Goal: Information Seeking & Learning: Compare options

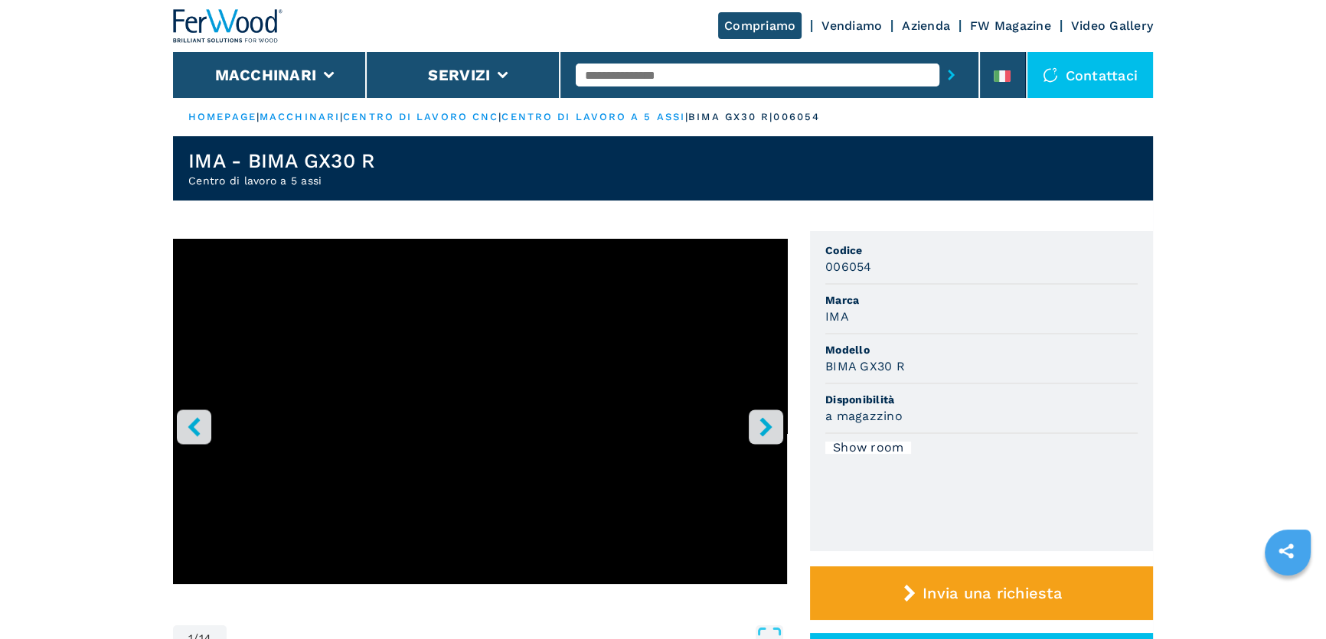
click at [1000, 65] on li at bounding box center [1003, 75] width 46 height 46
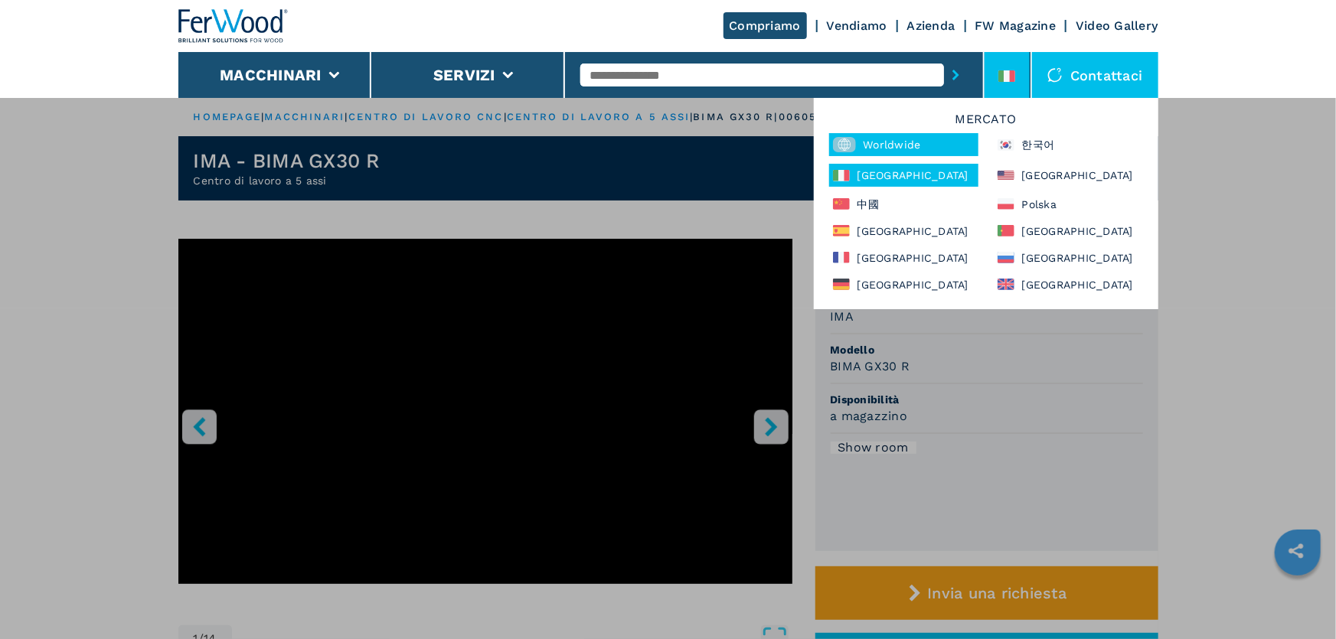
click at [905, 145] on div "Worldwide" at bounding box center [903, 144] width 149 height 23
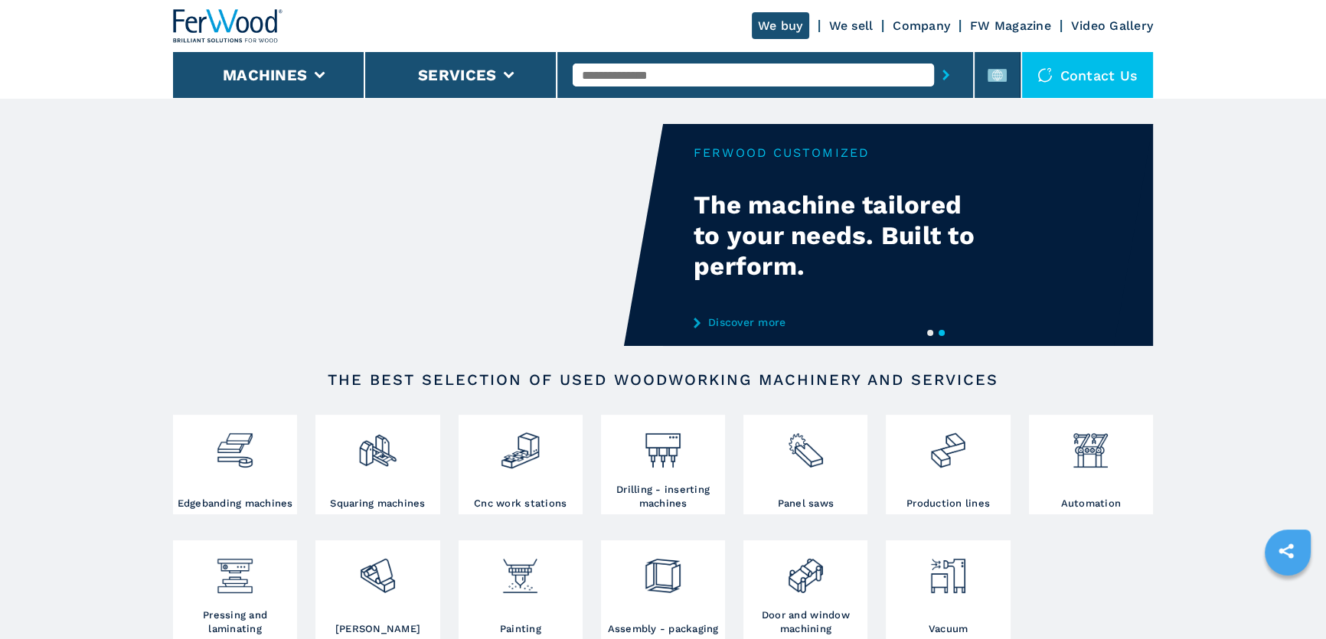
click at [620, 80] on input "text" at bounding box center [753, 75] width 361 height 23
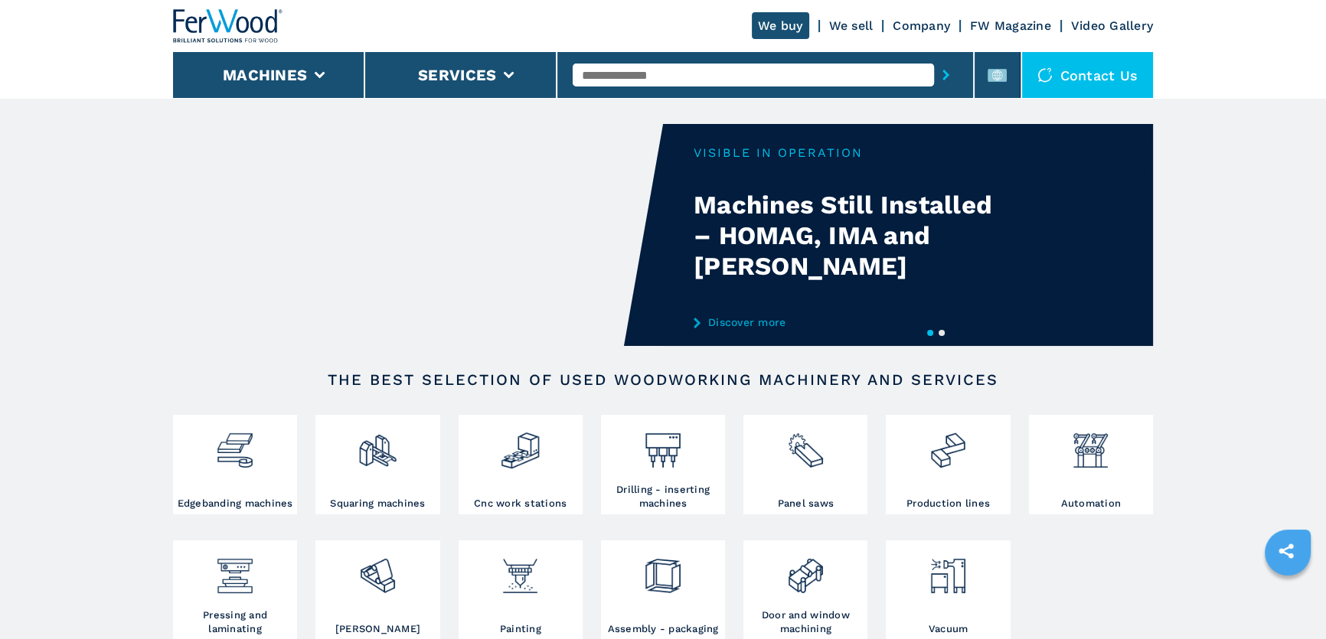
click at [620, 80] on input "text" at bounding box center [753, 75] width 361 height 23
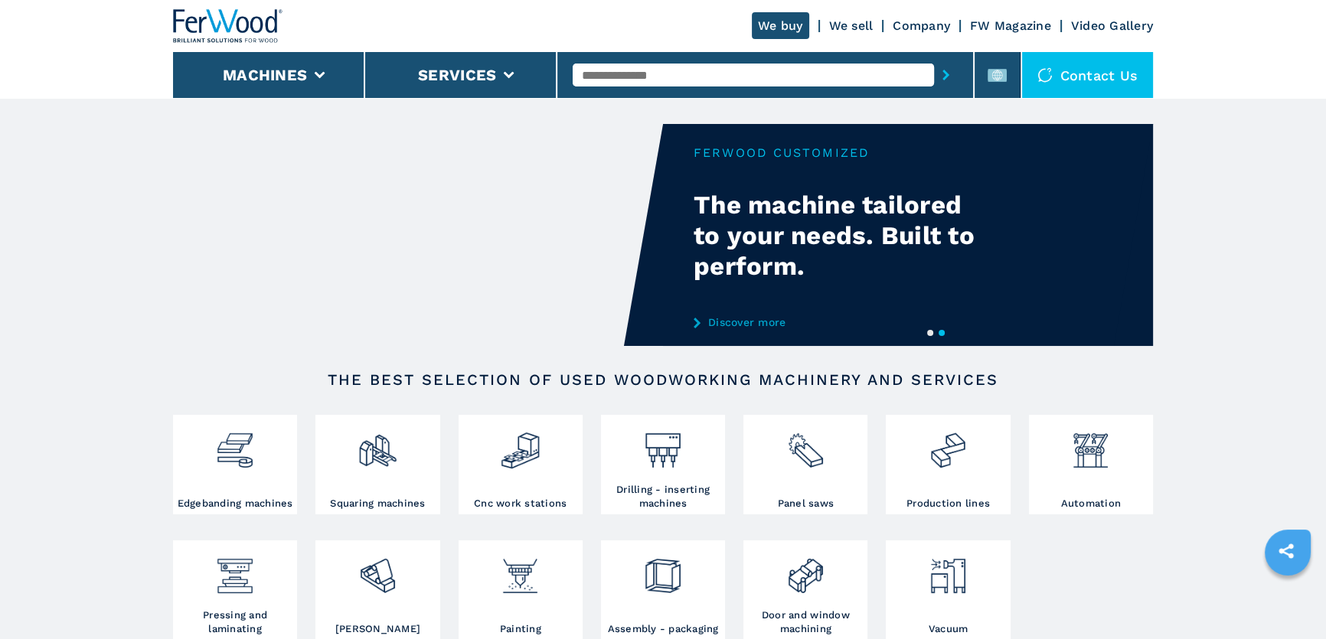
click at [620, 80] on input "text" at bounding box center [753, 75] width 361 height 23
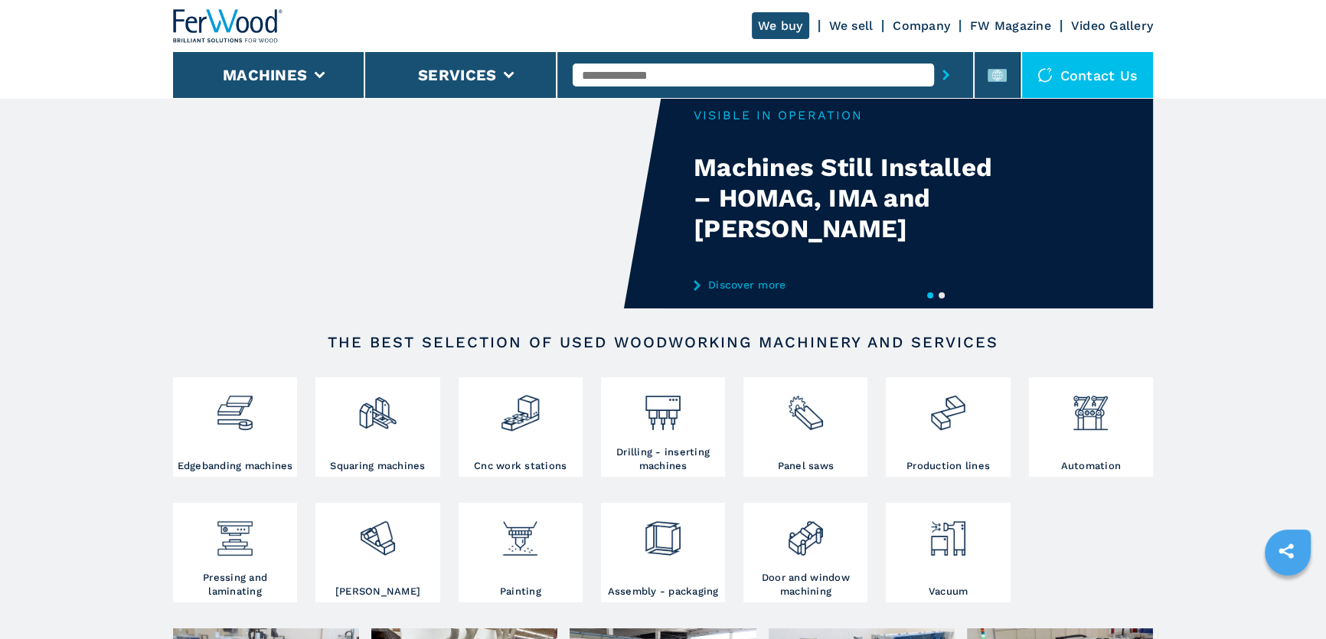
scroll to position [69, 0]
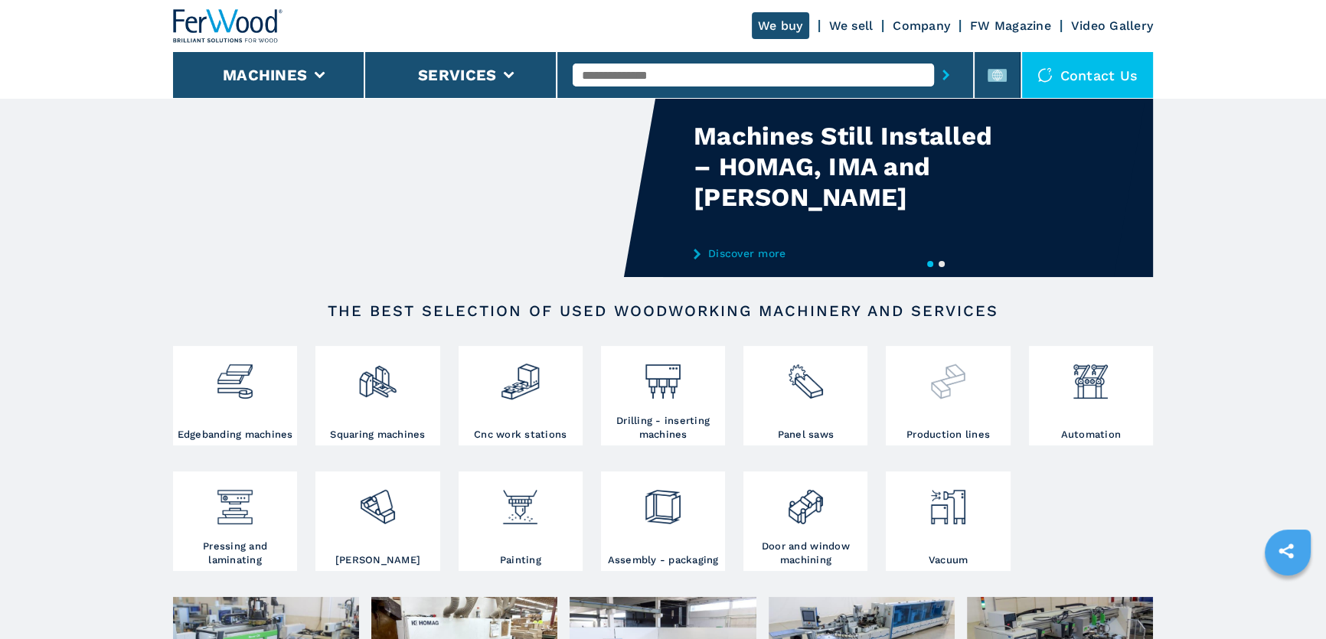
click at [919, 413] on div at bounding box center [947, 389] width 116 height 78
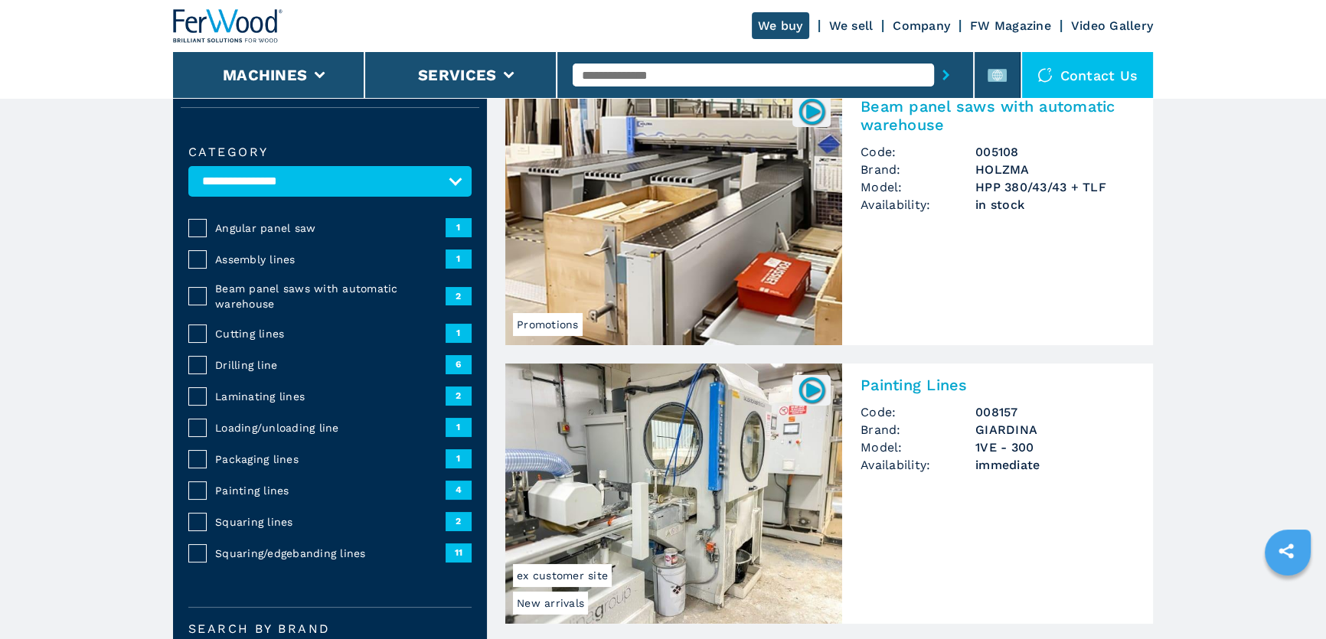
scroll to position [139, 0]
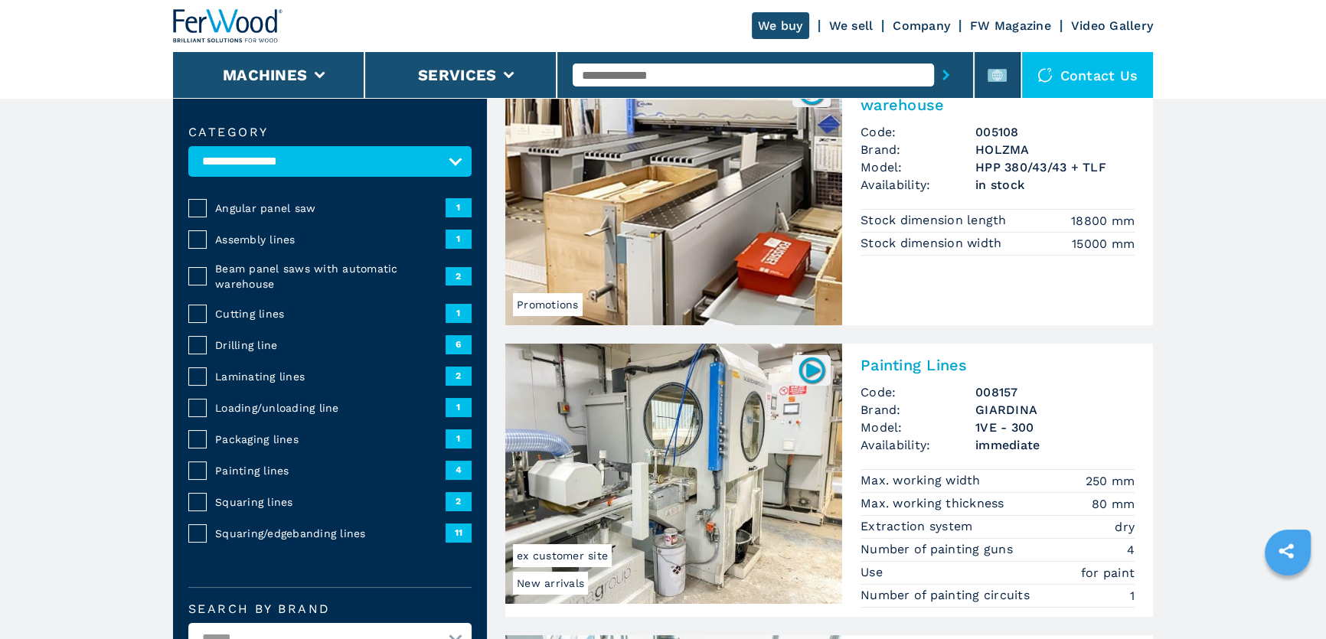
click at [314, 526] on span "Squaring/edgebanding lines" at bounding box center [330, 533] width 230 height 15
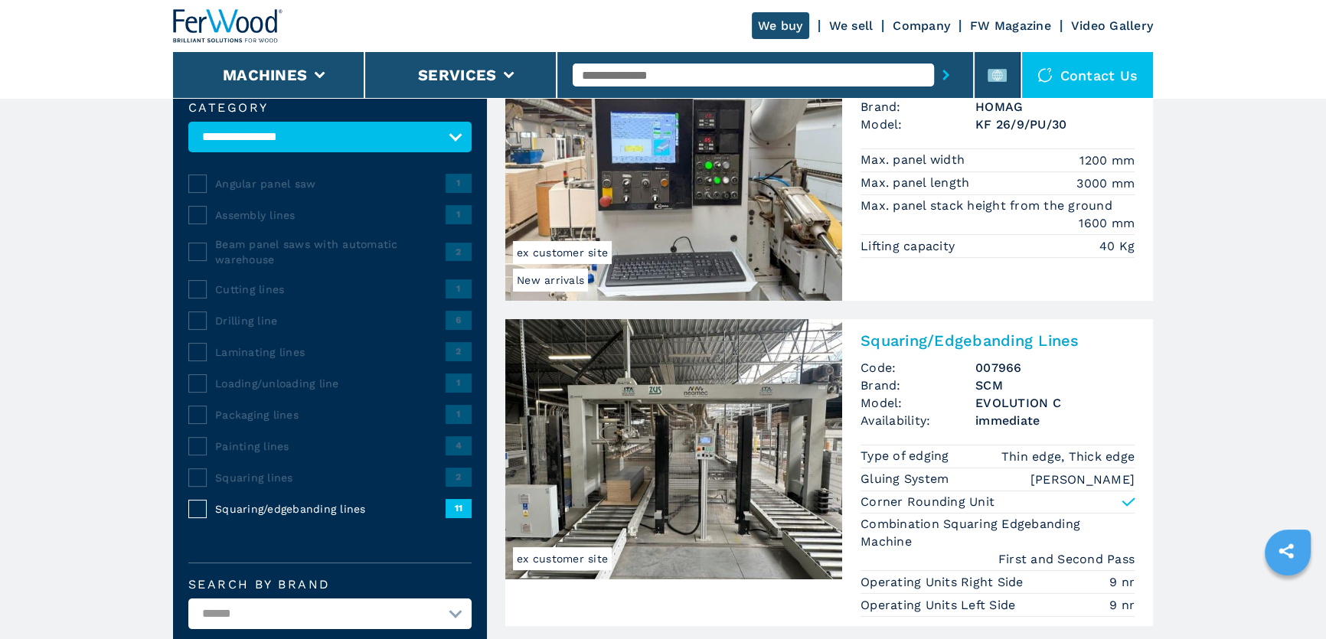
scroll to position [208, 0]
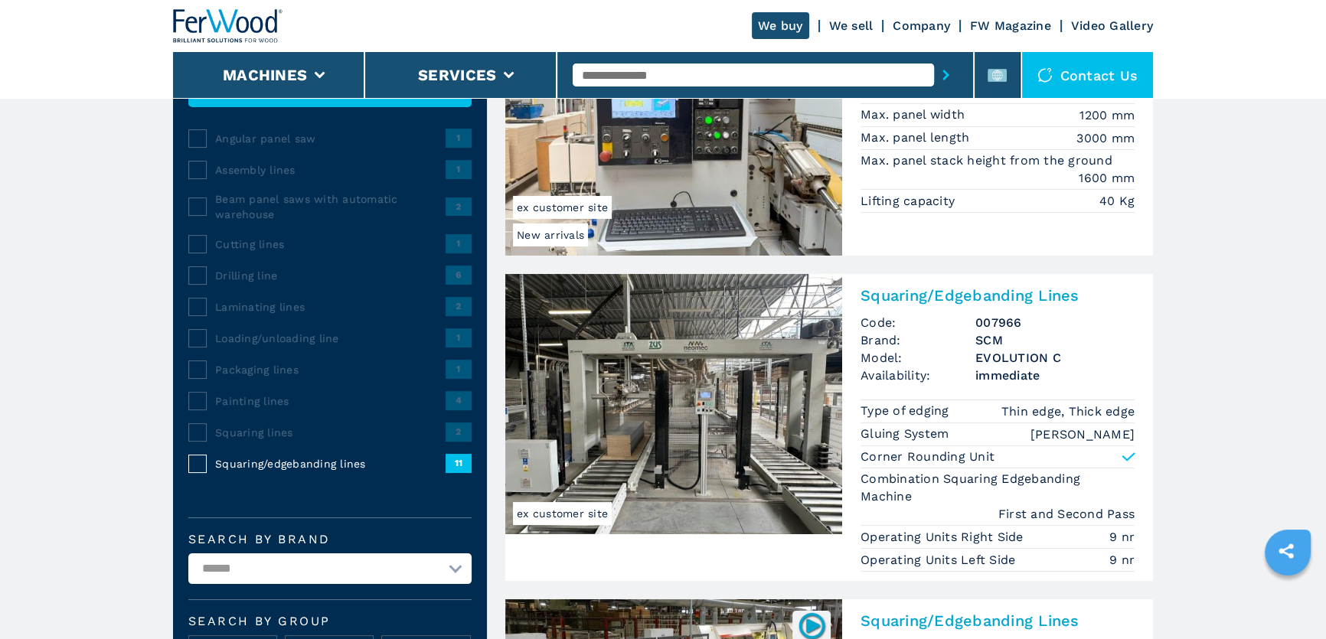
click at [763, 383] on img at bounding box center [673, 404] width 337 height 260
click at [666, 431] on img at bounding box center [673, 404] width 337 height 260
click at [745, 377] on img at bounding box center [673, 404] width 337 height 260
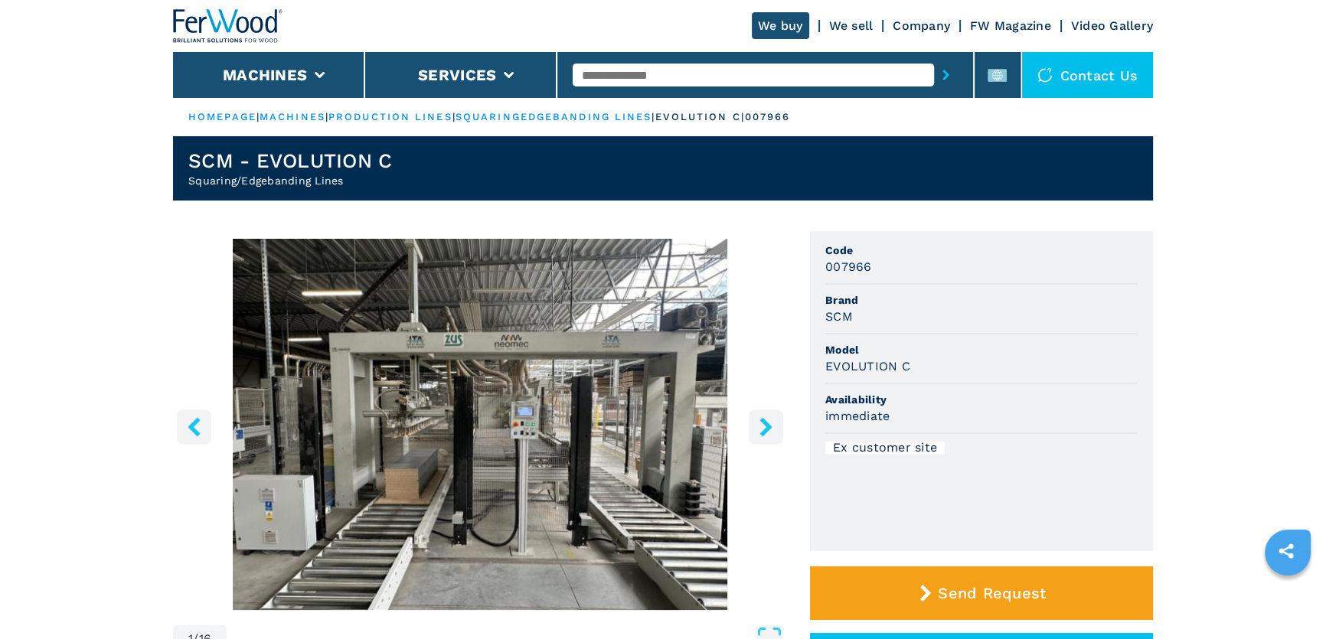
click at [759, 423] on icon "right-button" at bounding box center [765, 426] width 19 height 19
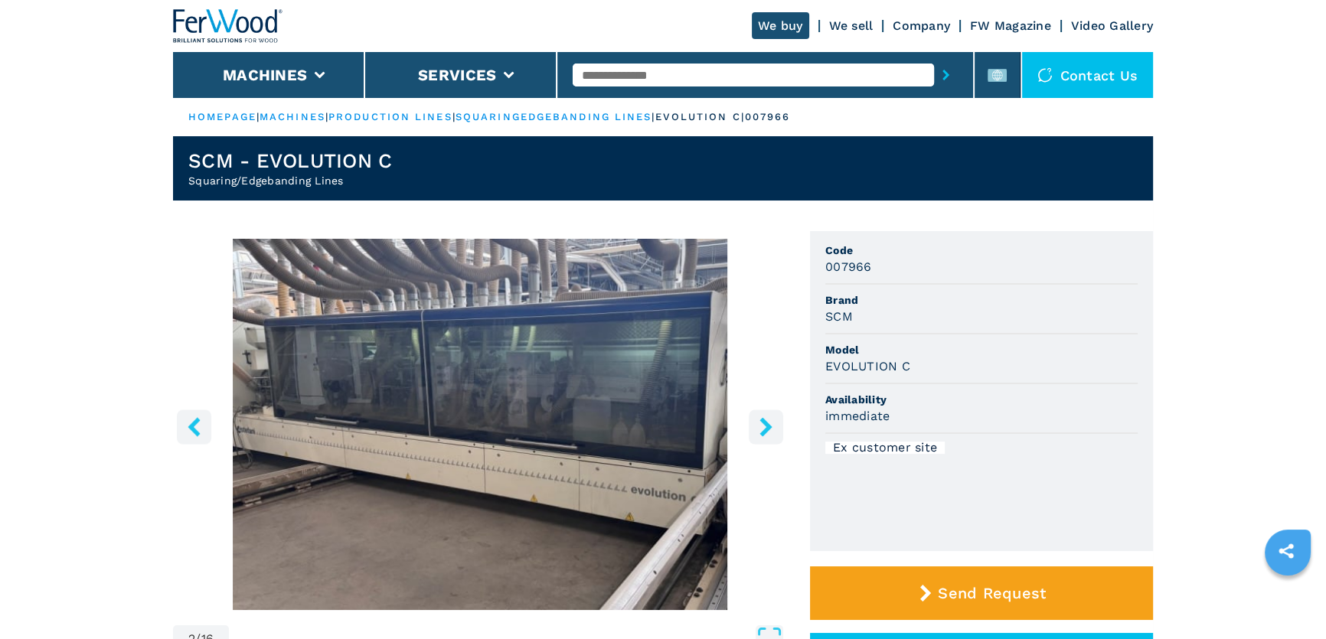
click at [759, 423] on icon "right-button" at bounding box center [765, 426] width 19 height 19
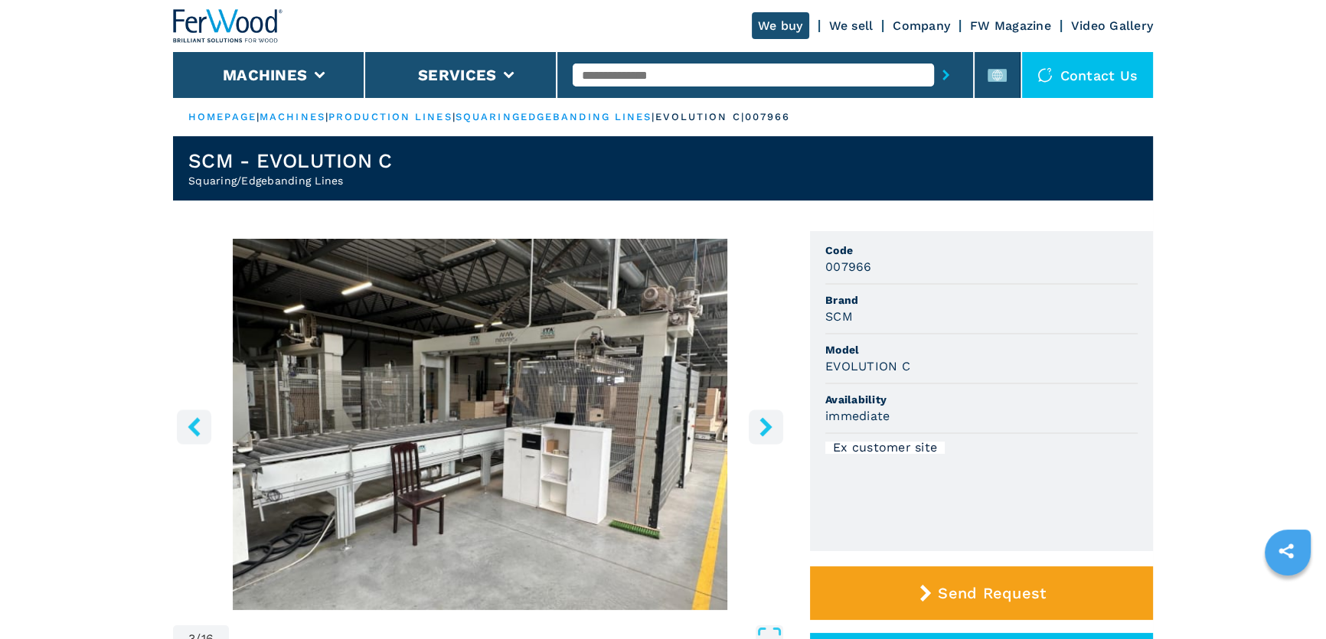
click at [759, 423] on icon "right-button" at bounding box center [765, 426] width 19 height 19
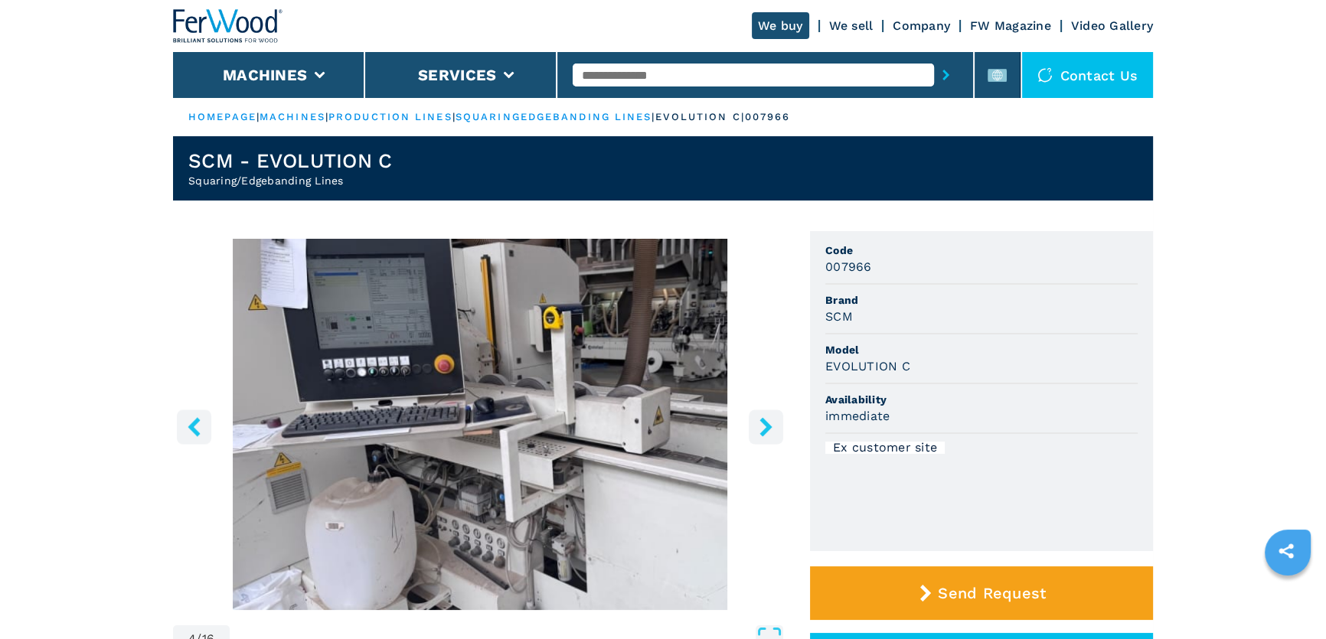
click at [759, 423] on icon "right-button" at bounding box center [765, 426] width 19 height 19
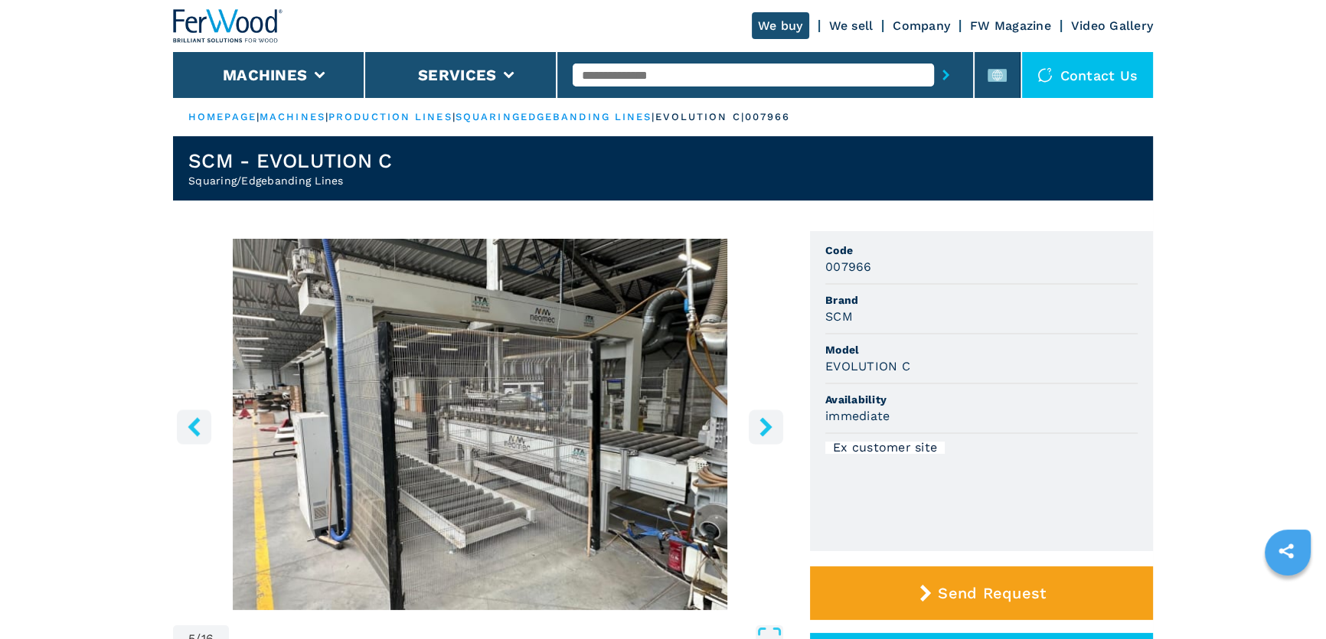
click at [759, 423] on icon "right-button" at bounding box center [765, 426] width 19 height 19
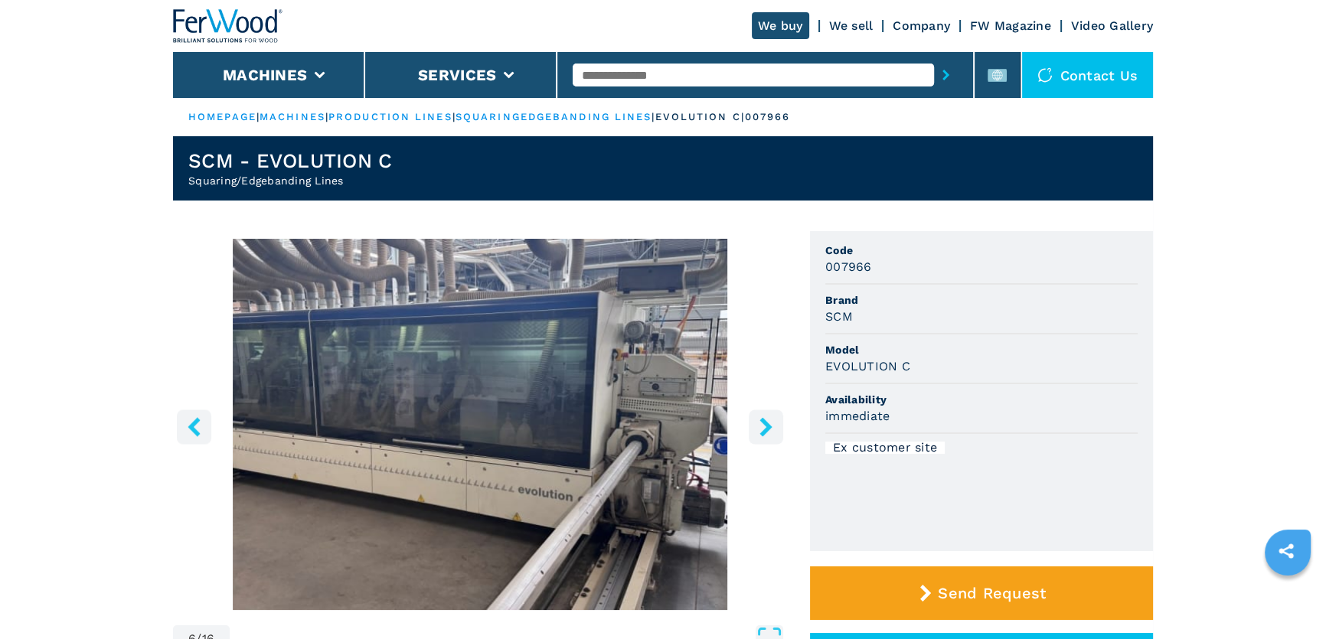
click at [759, 423] on icon "right-button" at bounding box center [765, 426] width 19 height 19
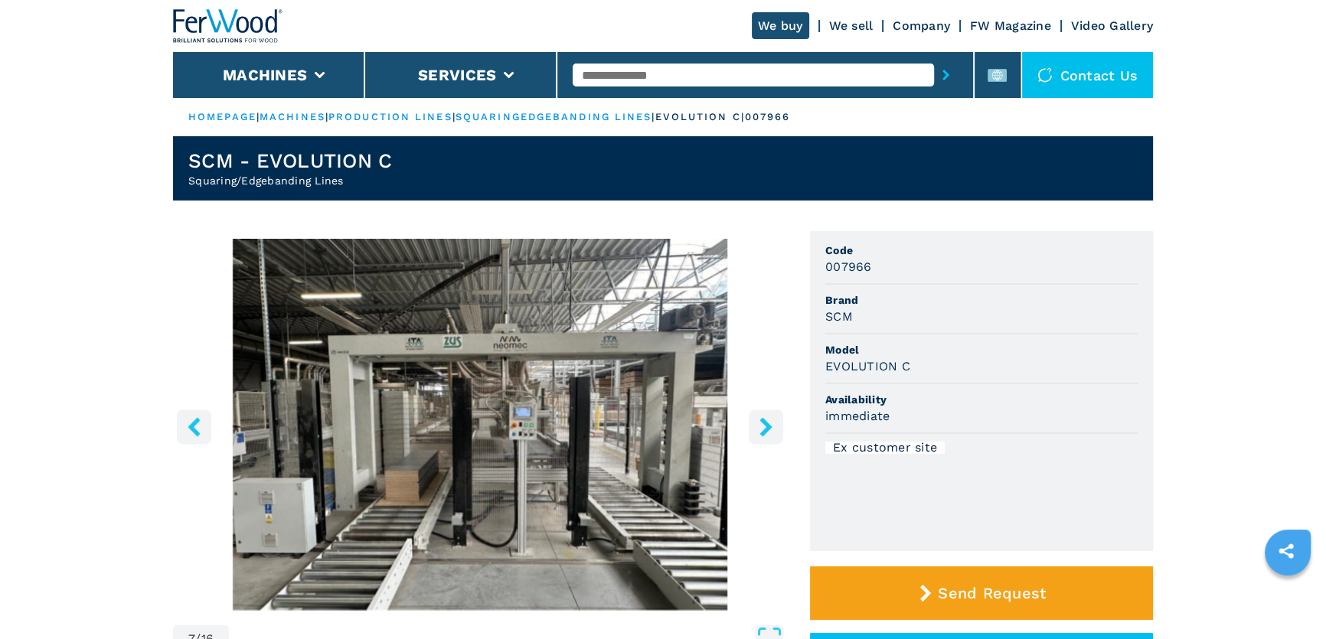
click at [759, 423] on icon "right-button" at bounding box center [765, 426] width 19 height 19
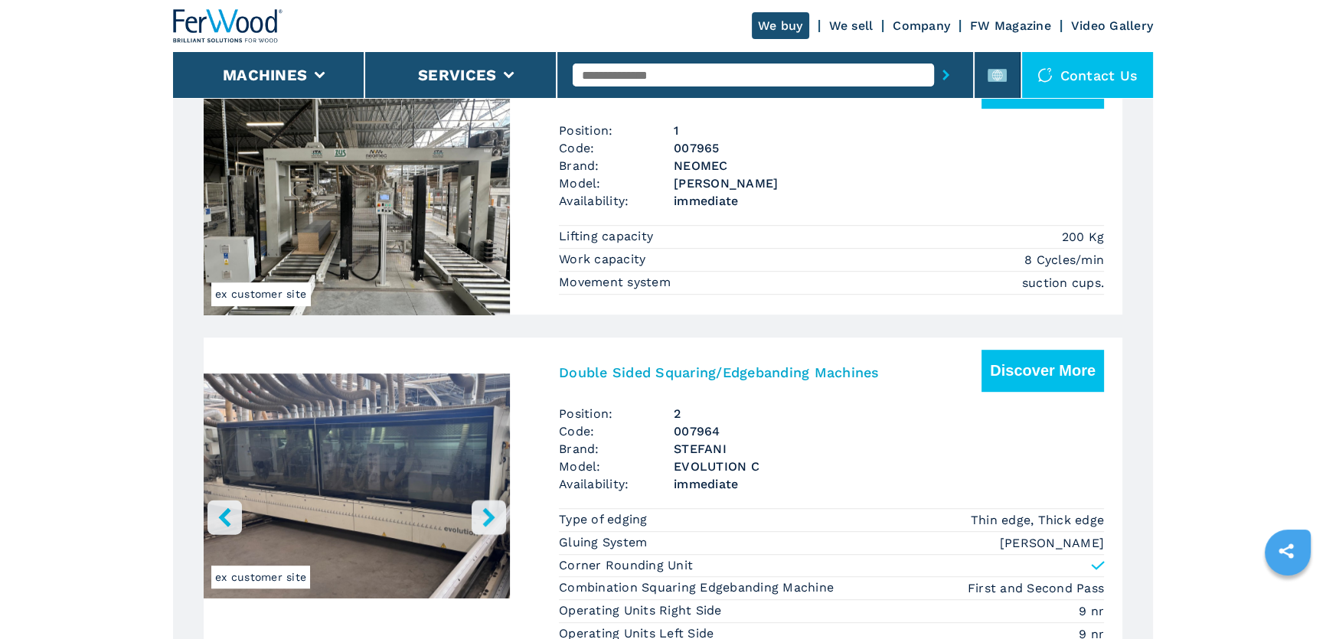
scroll to position [1043, 0]
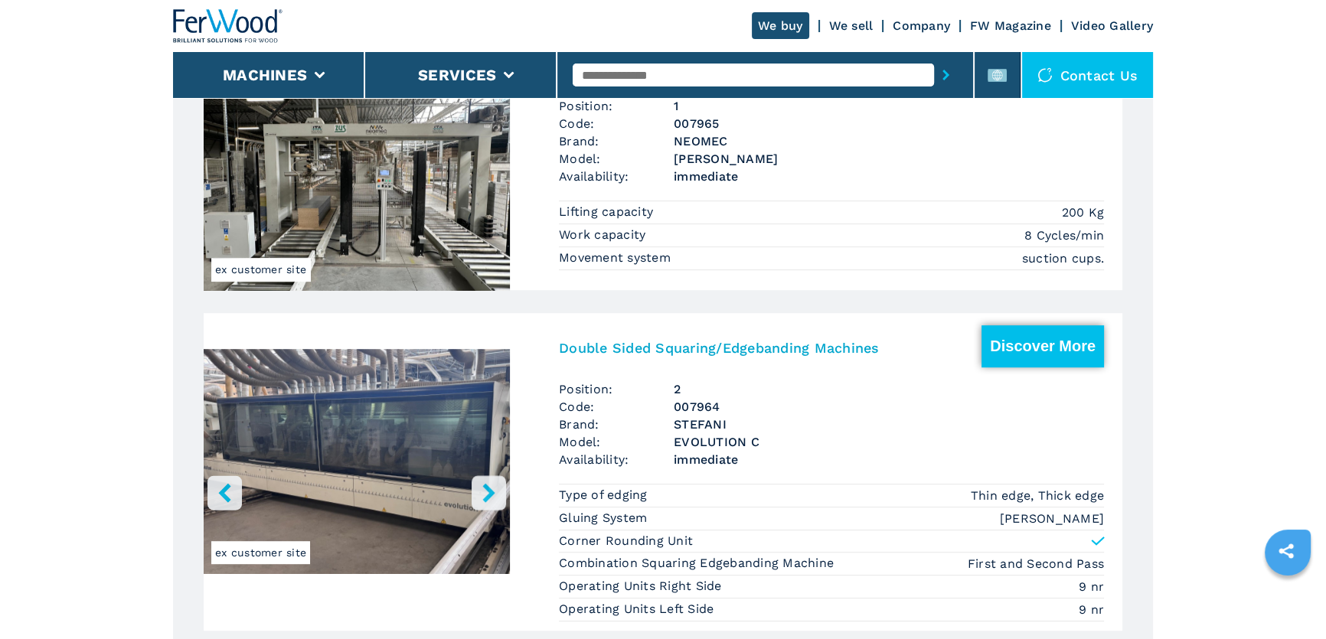
click at [1042, 358] on button "Discover More" at bounding box center [1042, 346] width 122 height 42
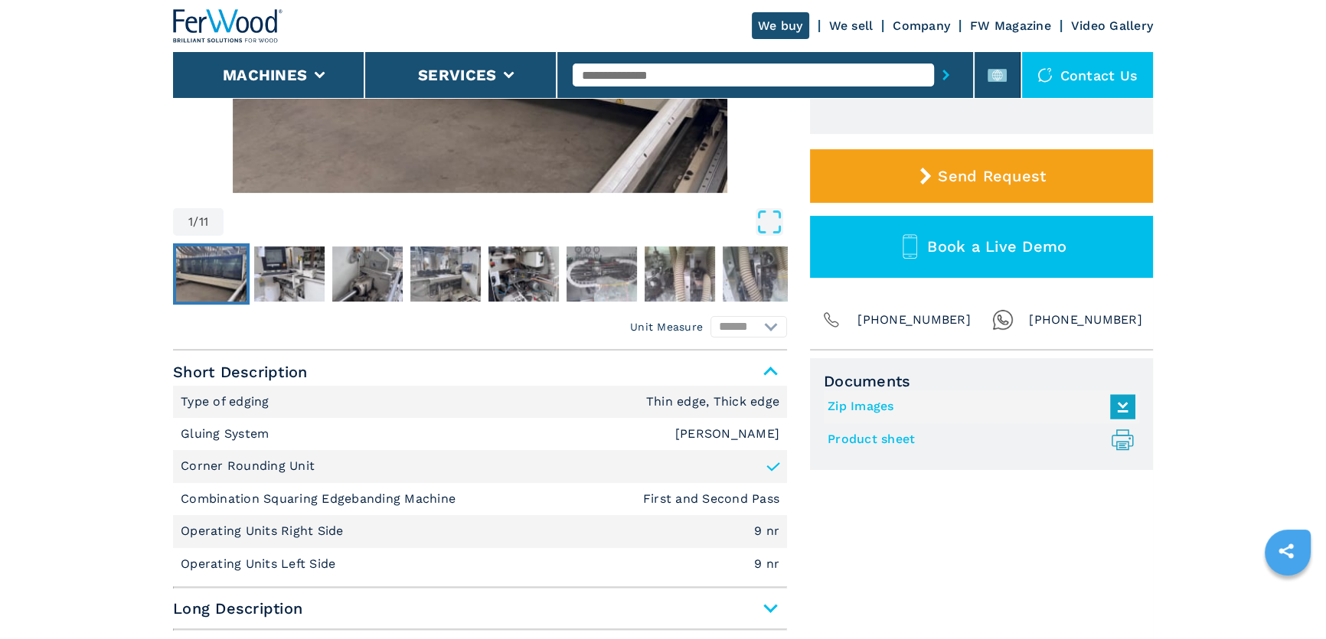
scroll to position [487, 0]
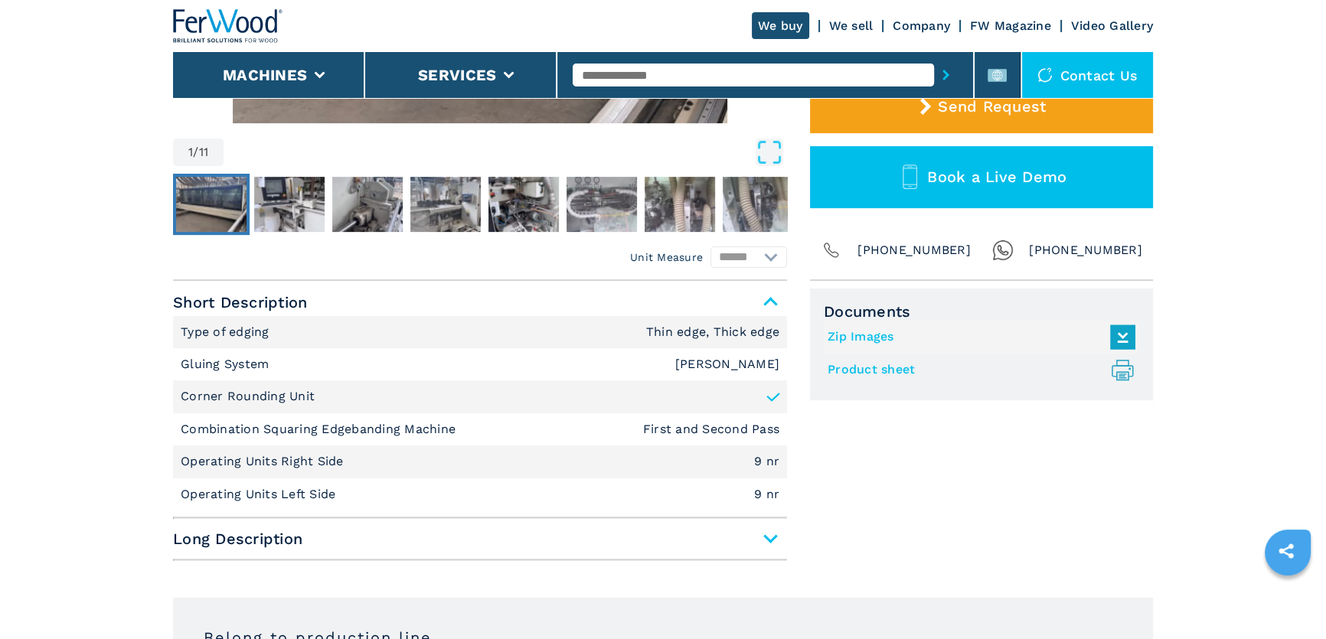
click at [759, 536] on span "Long Description" at bounding box center [480, 539] width 614 height 28
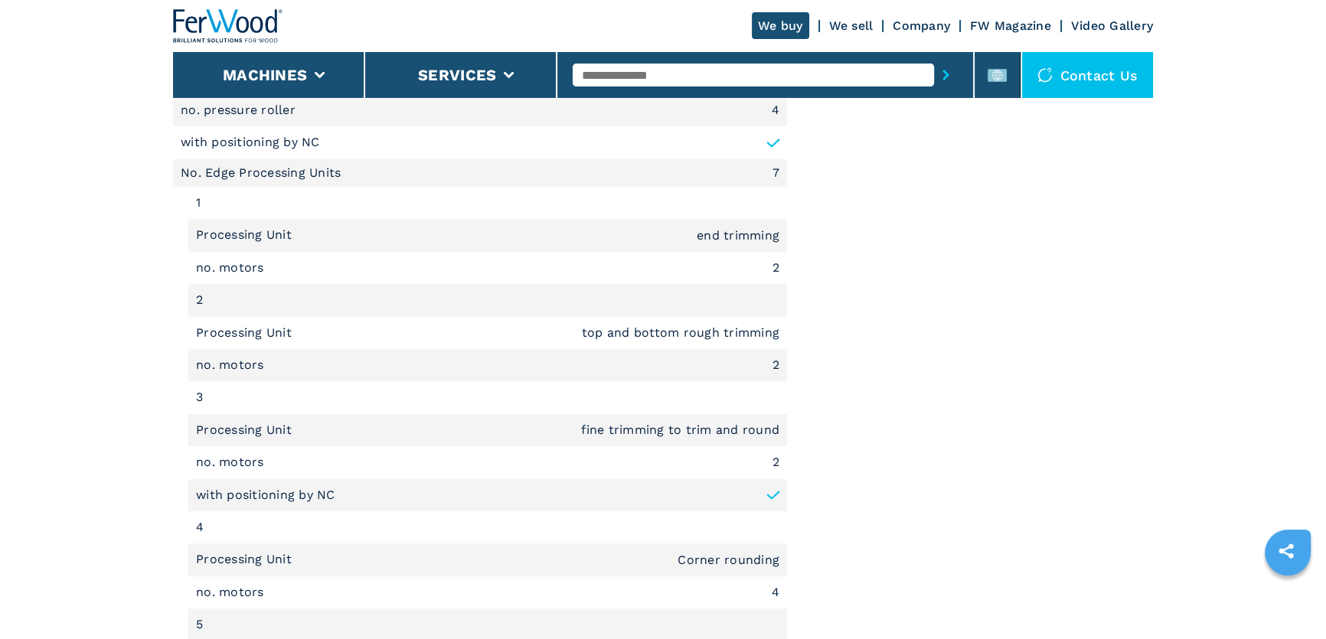
scroll to position [1461, 0]
